Goal: Navigation & Orientation: Find specific page/section

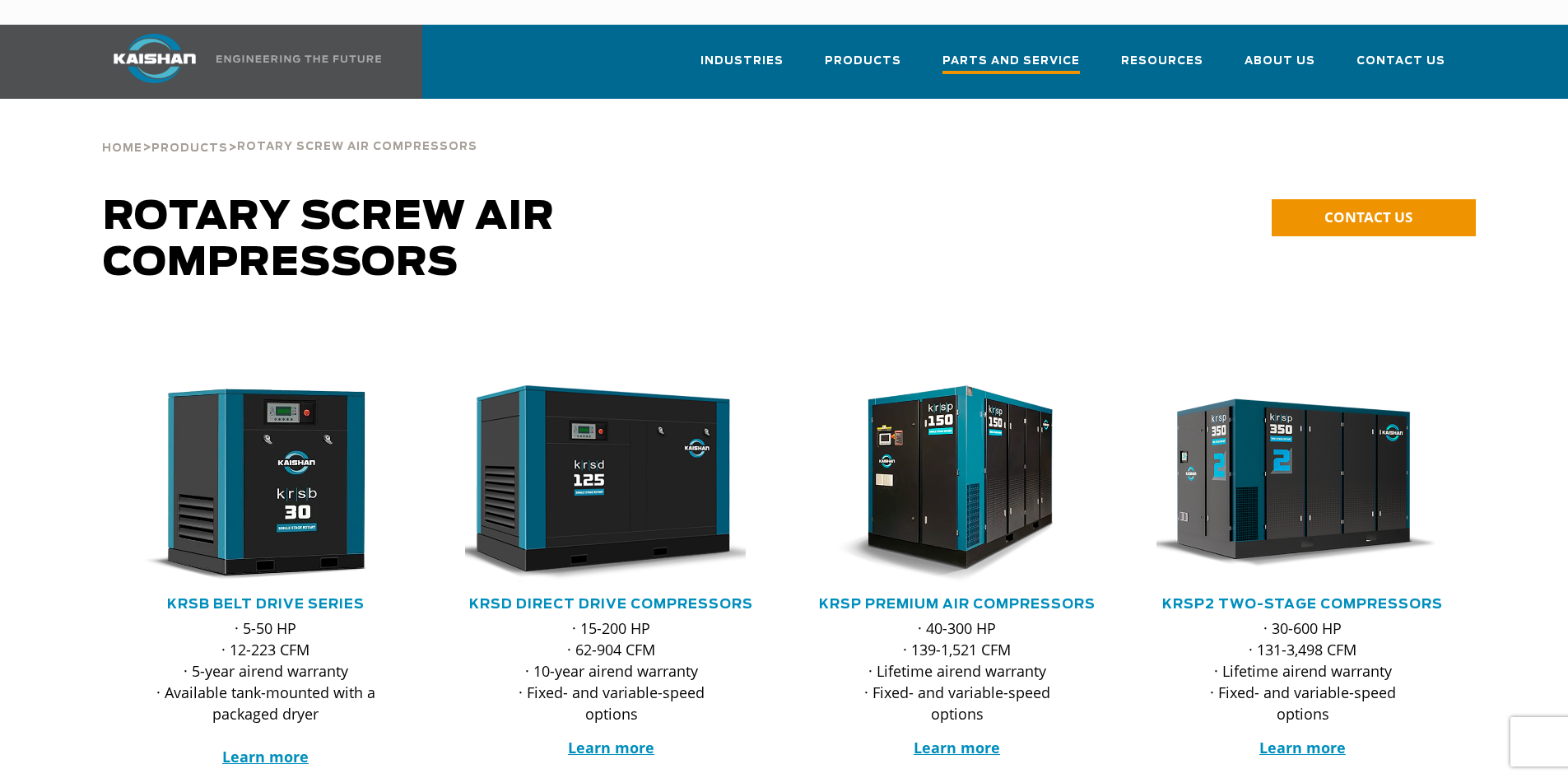
click at [1032, 51] on span "Parts and Service" at bounding box center [1011, 62] width 137 height 22
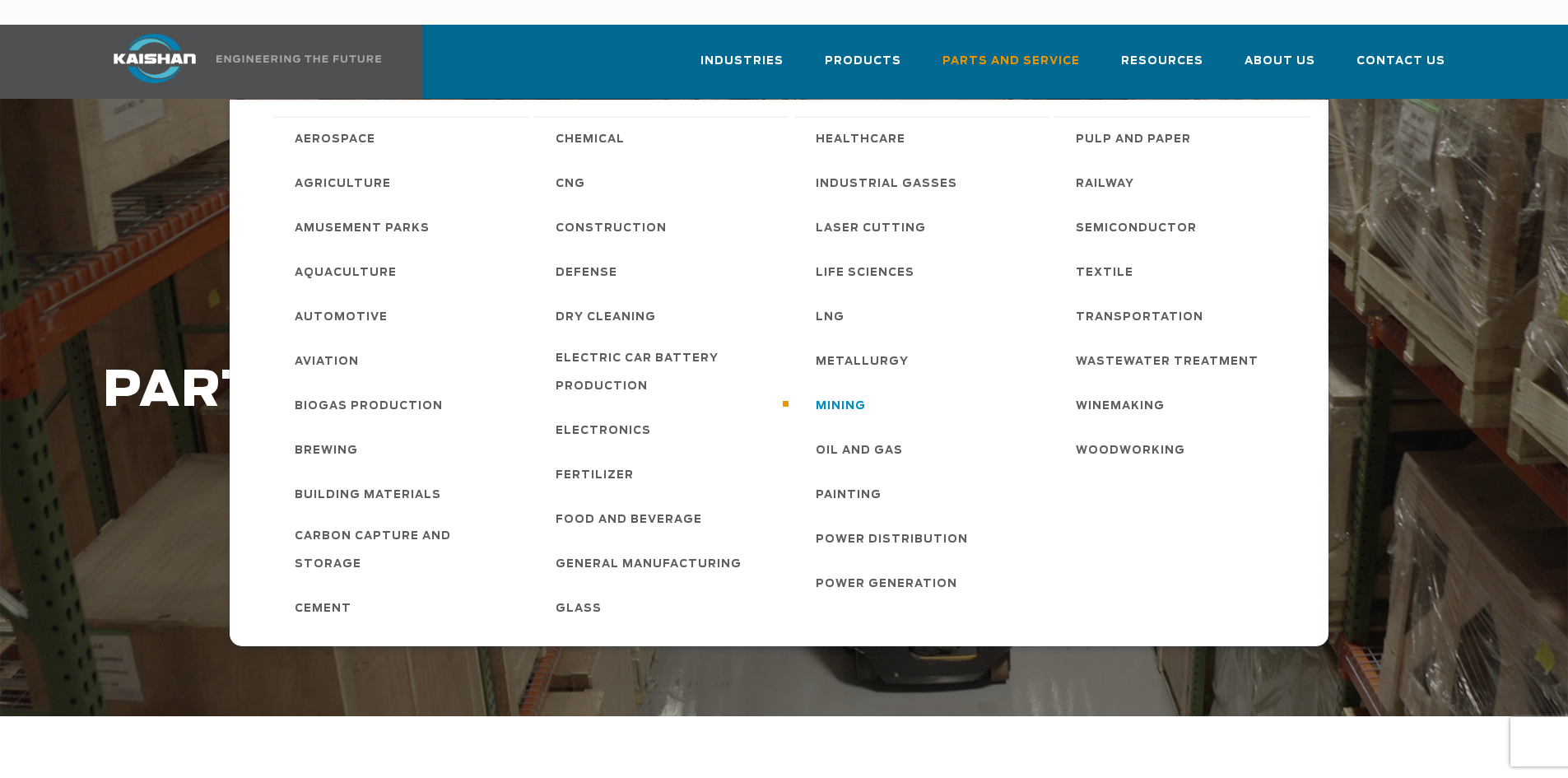
click at [852, 392] on span "Mining" at bounding box center [840, 406] width 50 height 28
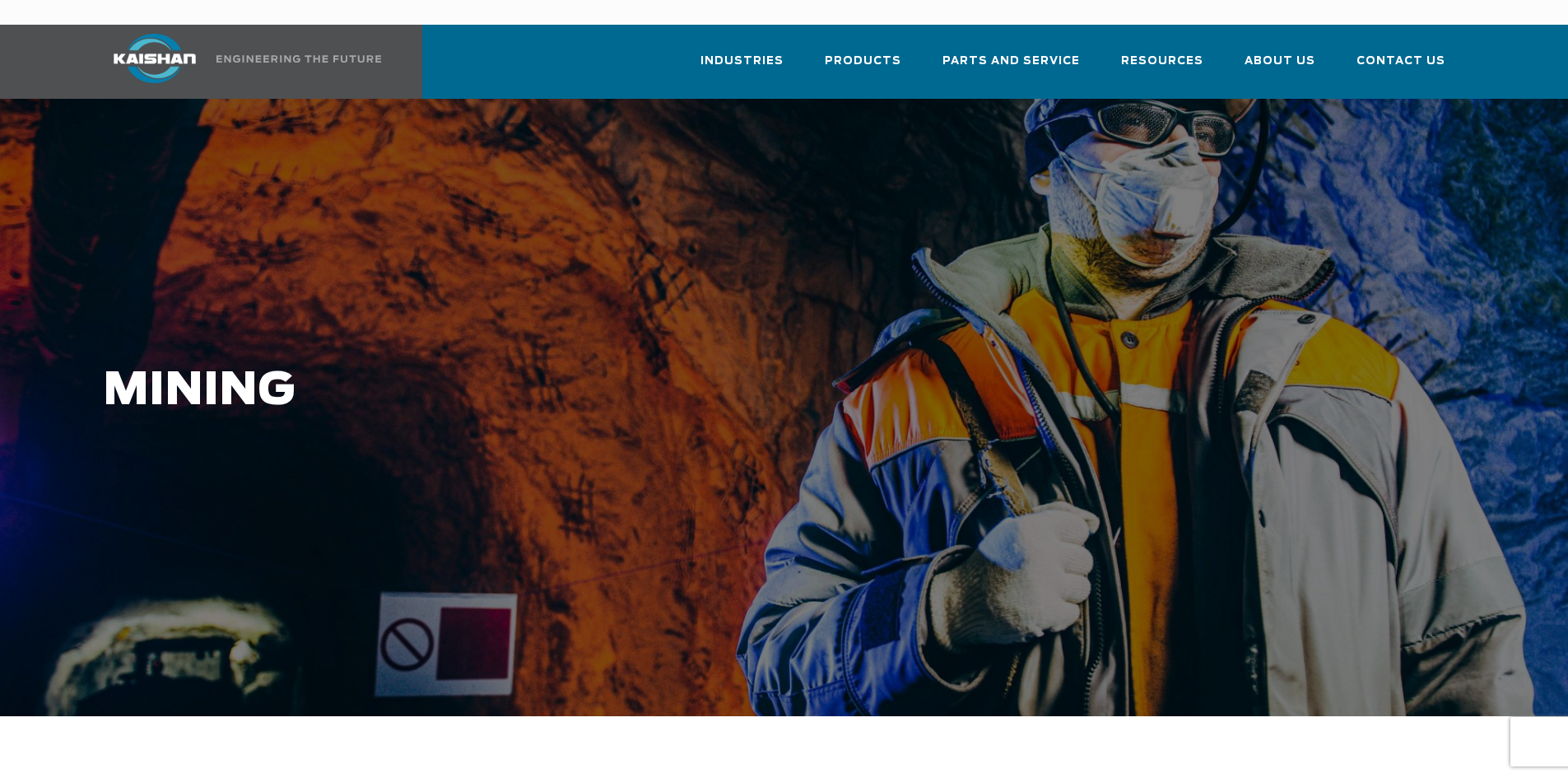
click at [151, 40] on img at bounding box center [154, 58] width 124 height 49
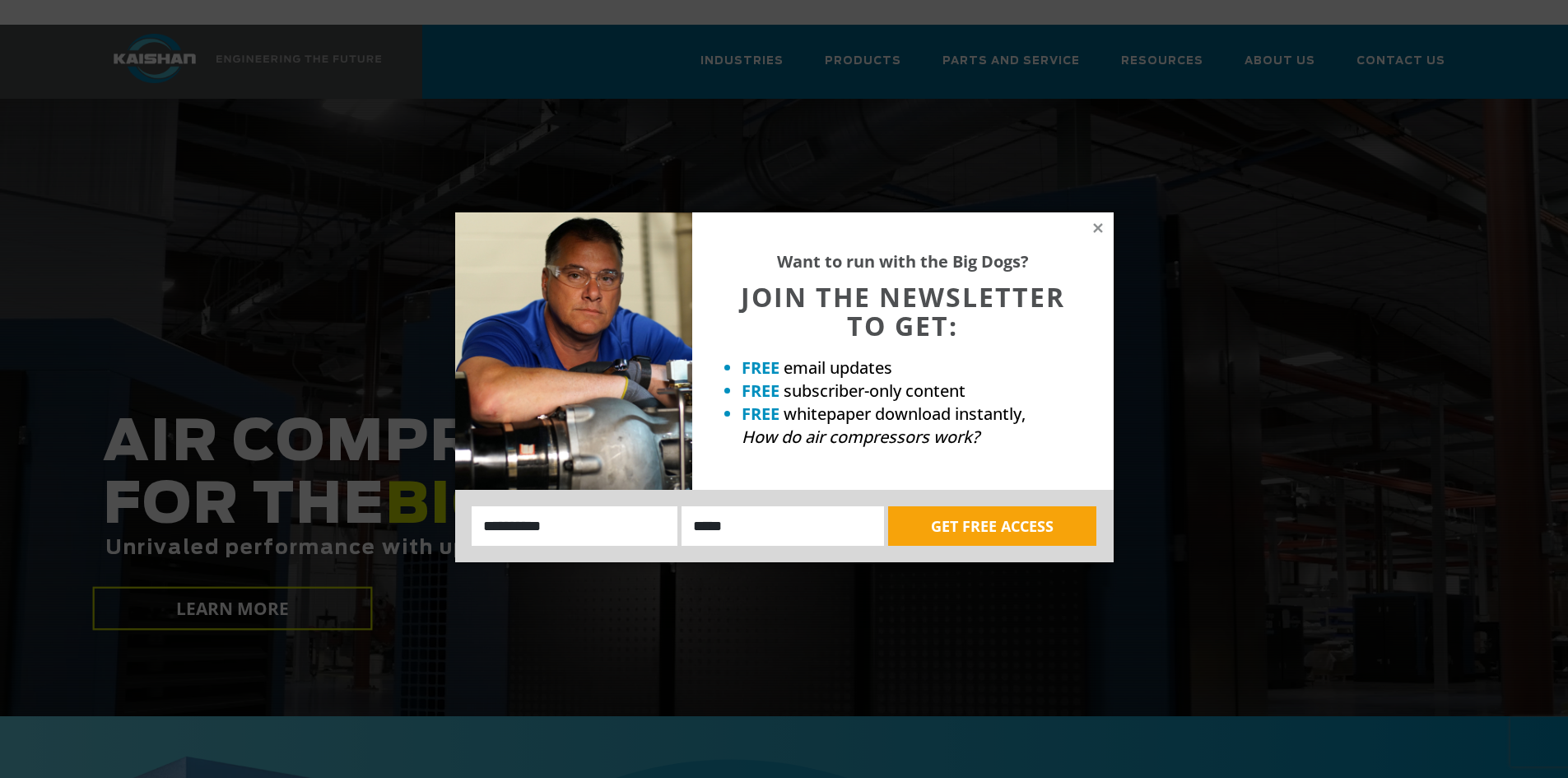
click at [1107, 230] on div "Want to run with the Big Dogs? JOIN THE NEWSLETTER TO GET: FREE email updates F…" at bounding box center [902, 351] width 421 height 278
